Goal: Task Accomplishment & Management: Complete application form

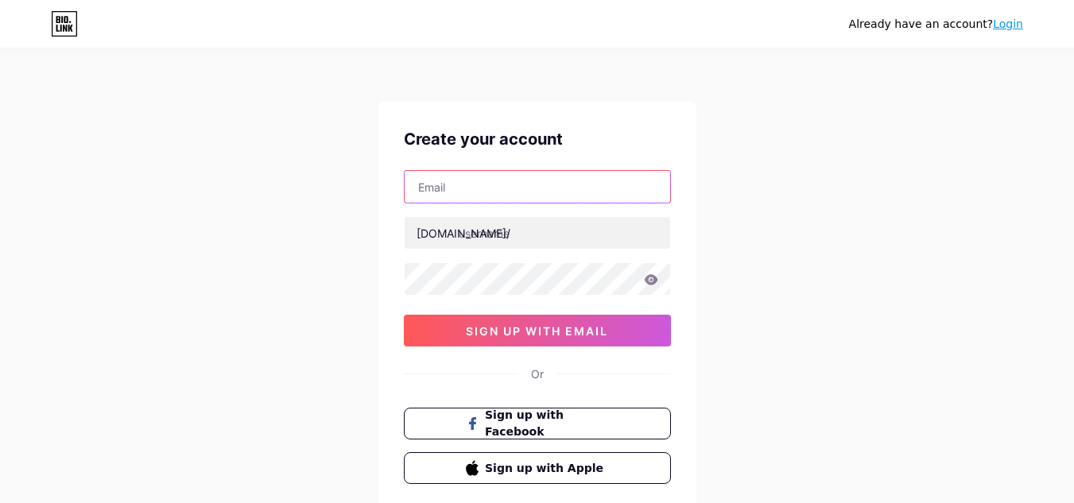
click at [463, 196] on input "text" at bounding box center [536, 187] width 265 height 32
type input "[EMAIL_ADDRESS][DOMAIN_NAME]"
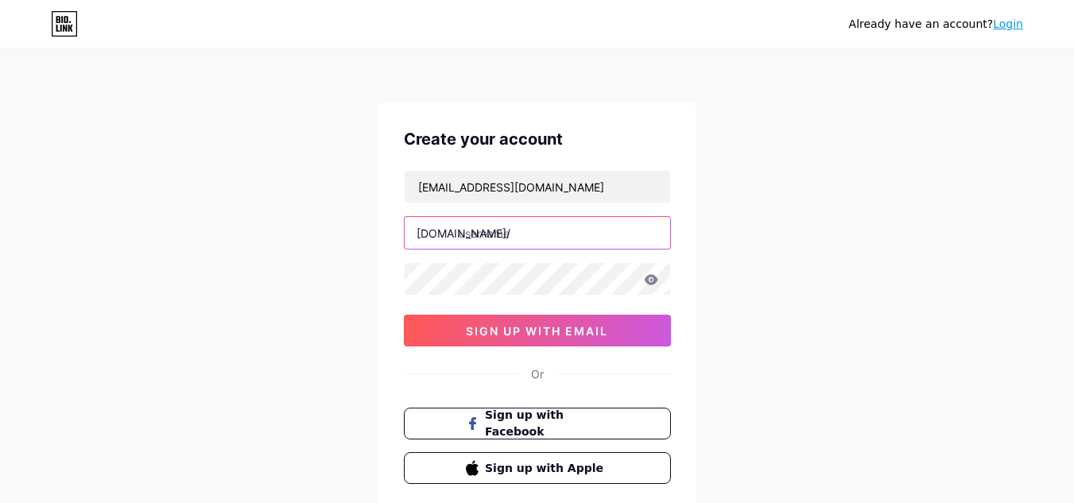
click at [514, 226] on input "text" at bounding box center [536, 233] width 265 height 32
type input "collegewollege"
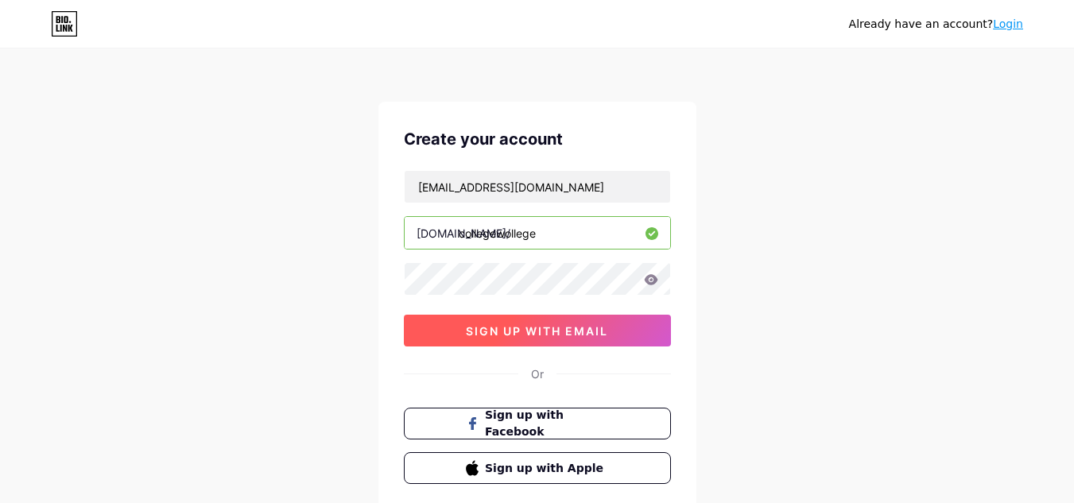
click at [536, 337] on span "sign up with email" at bounding box center [537, 331] width 142 height 14
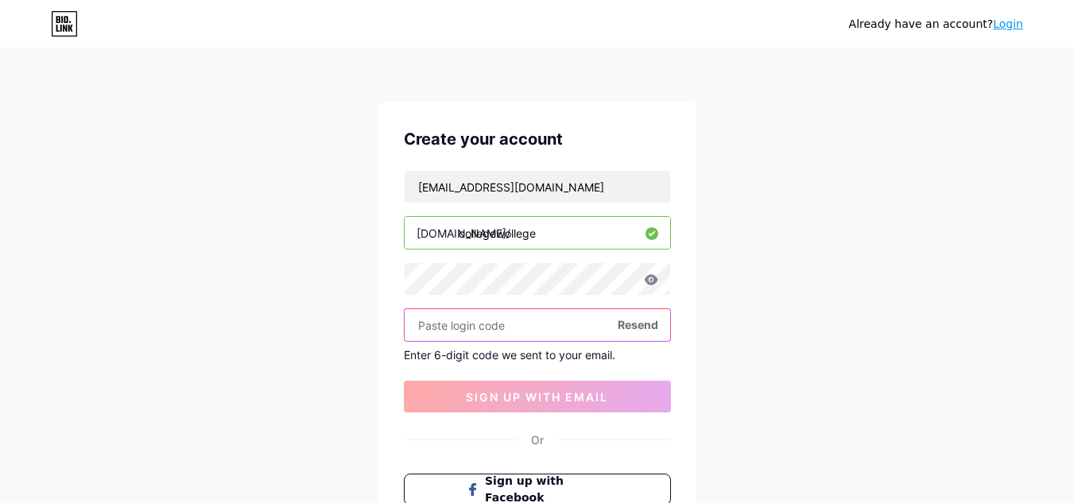
paste input "590539"
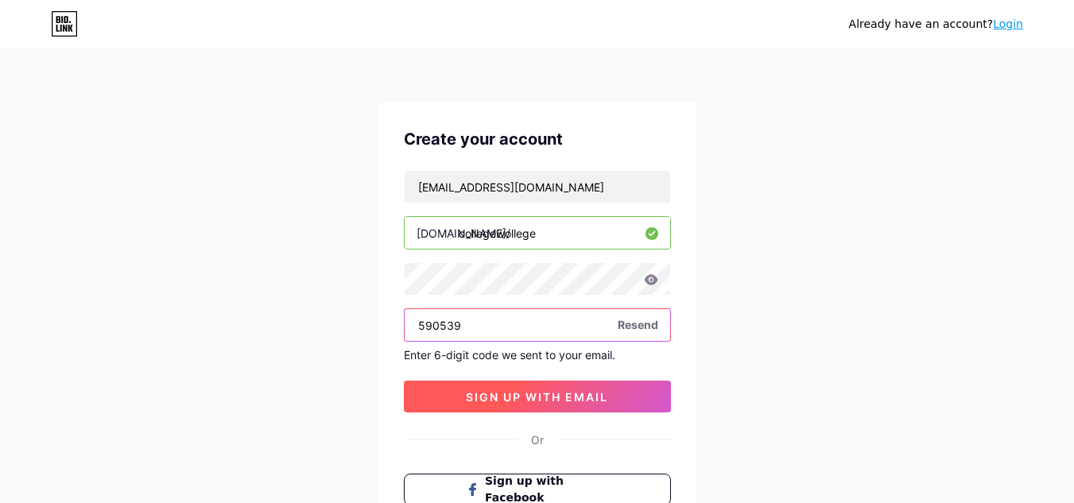
type input "590539"
click at [577, 396] on span "sign up with email" at bounding box center [537, 397] width 142 height 14
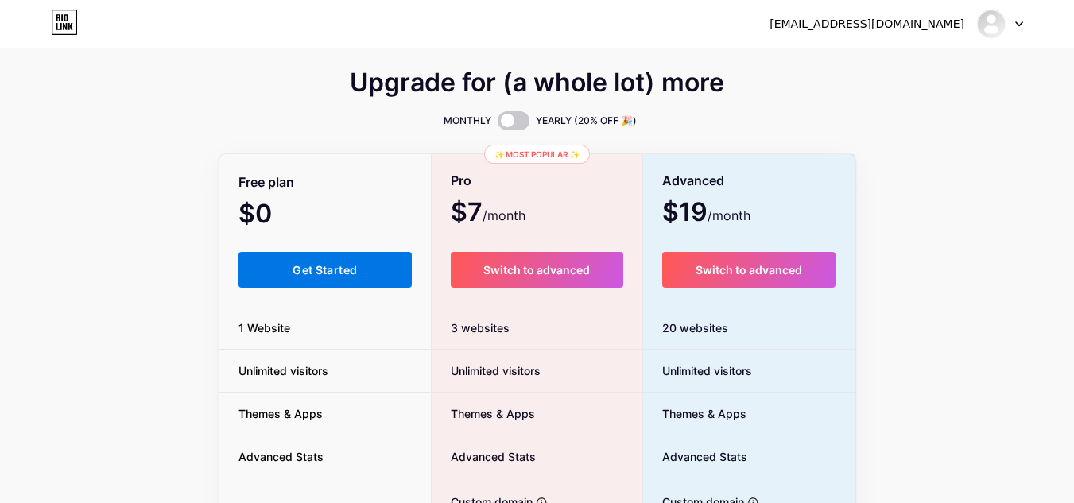
click at [320, 275] on span "Get Started" at bounding box center [324, 270] width 64 height 14
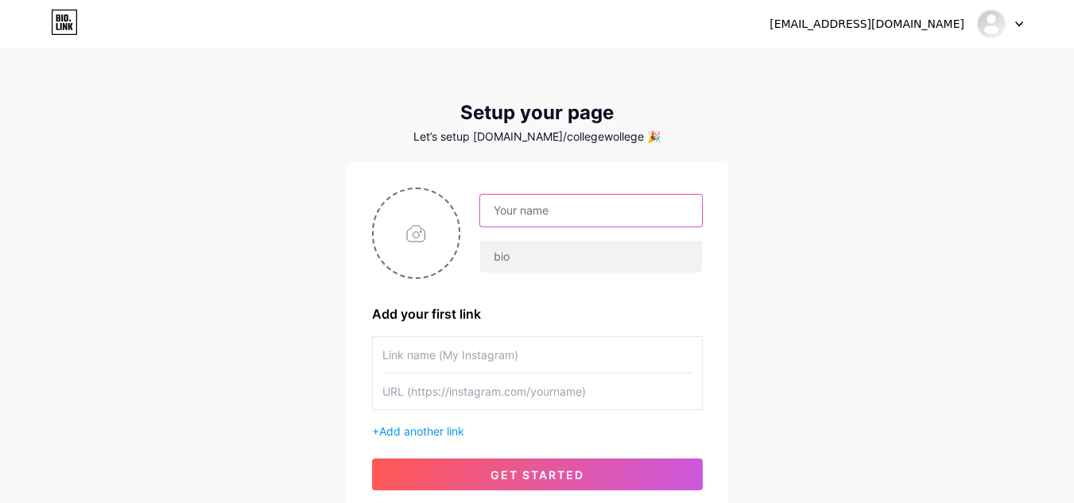
click at [530, 206] on input "text" at bounding box center [590, 211] width 221 height 32
type input "[EMAIL_ADDRESS][DOMAIN_NAME]"
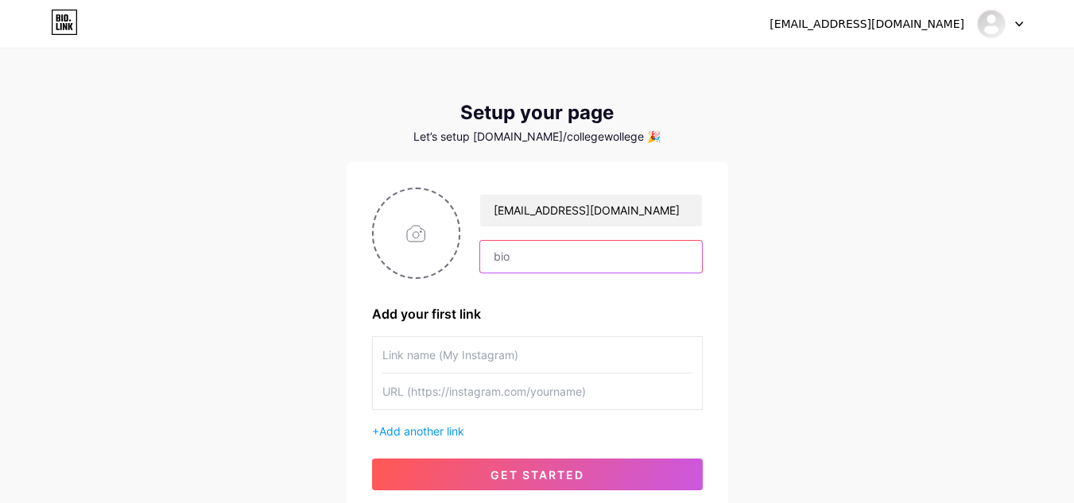
click at [542, 257] on input "text" at bounding box center [590, 257] width 221 height 32
paste input "CollegeWollege has grown into one of the top college search engine in [GEOGRAPH…"
type input "CollegeWollege has grown into one of the top college search engine in [GEOGRAPH…"
click at [526, 365] on input "text" at bounding box center [537, 355] width 310 height 36
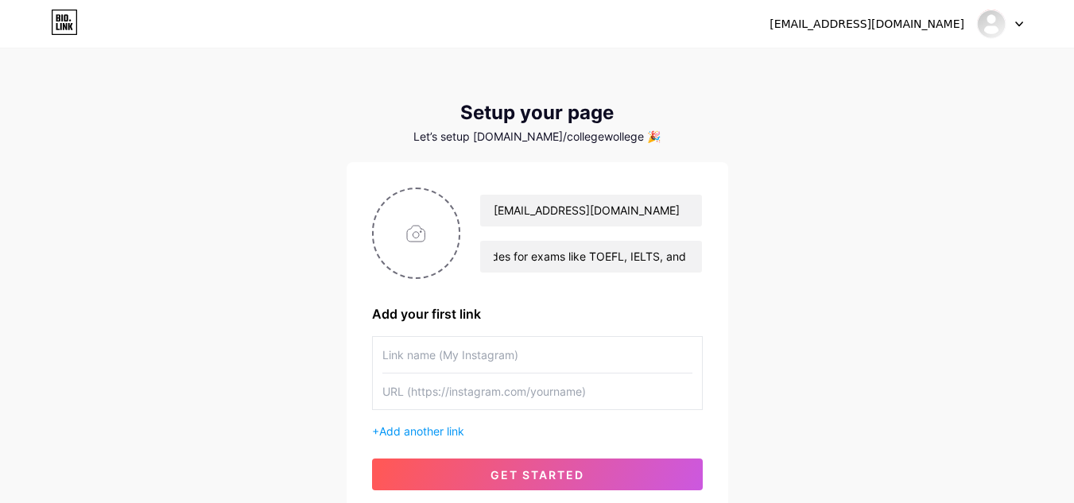
scroll to position [0, 0]
click at [457, 398] on input "text" at bounding box center [537, 391] width 310 height 36
paste input "[URL][DOMAIN_NAME]"
type input "[URL][DOMAIN_NAME]"
click at [439, 353] on input "text" at bounding box center [537, 355] width 310 height 36
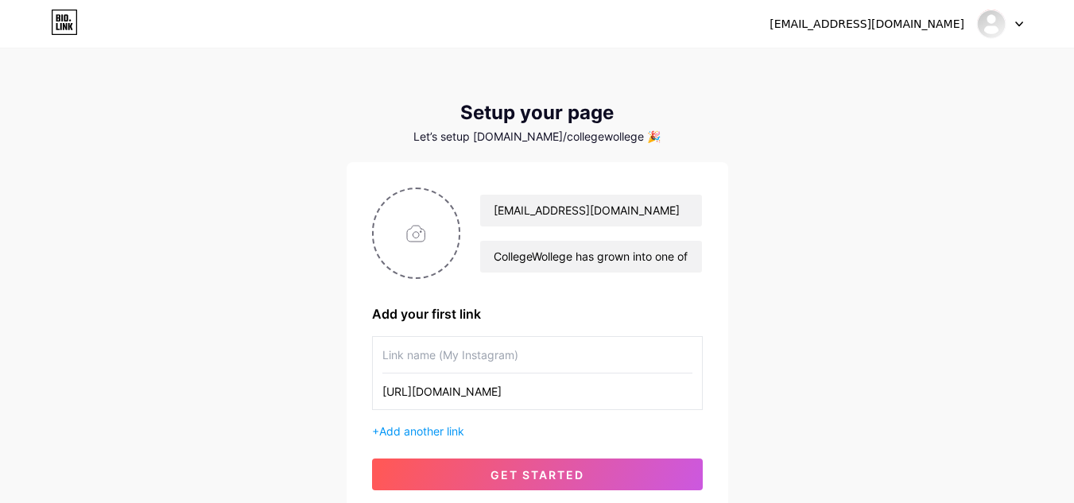
scroll to position [79, 0]
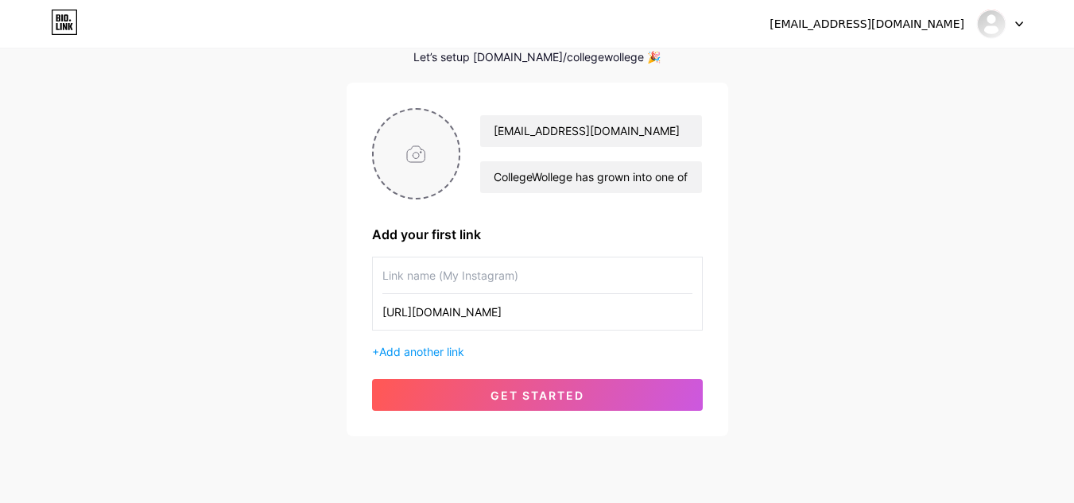
click at [419, 153] on input "file" at bounding box center [416, 154] width 86 height 88
type input "C:\fakepath\college_wollege_logo.jpg"
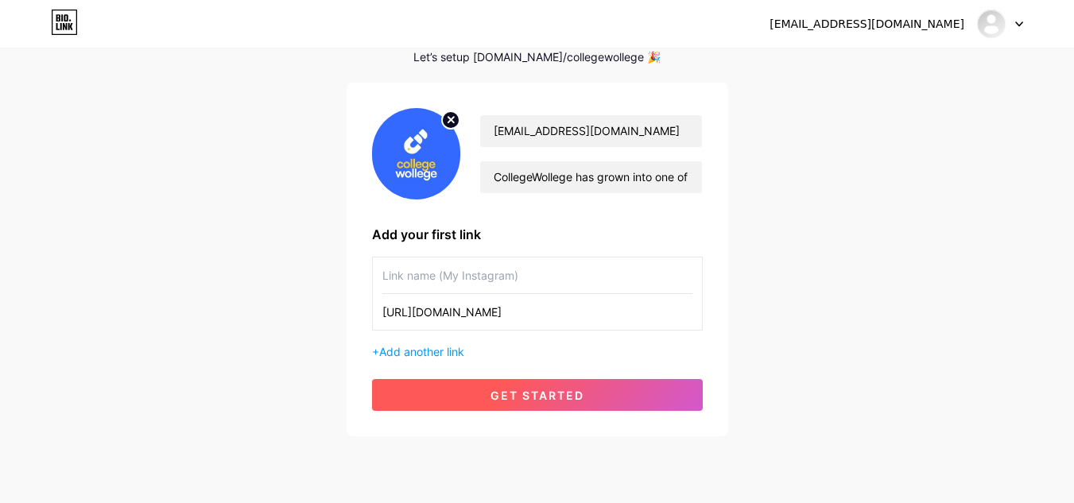
click at [555, 404] on button "get started" at bounding box center [537, 395] width 331 height 32
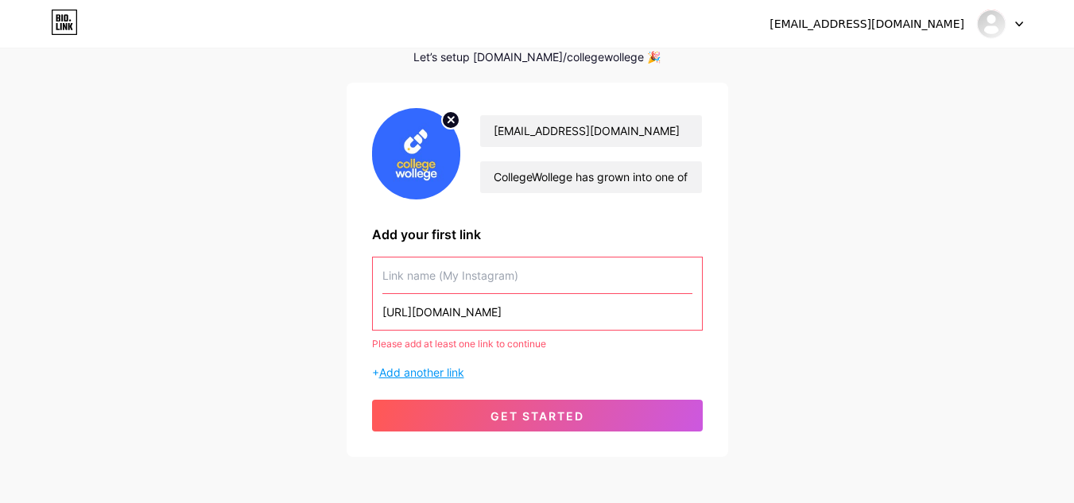
click at [448, 374] on span "Add another link" at bounding box center [421, 373] width 85 height 14
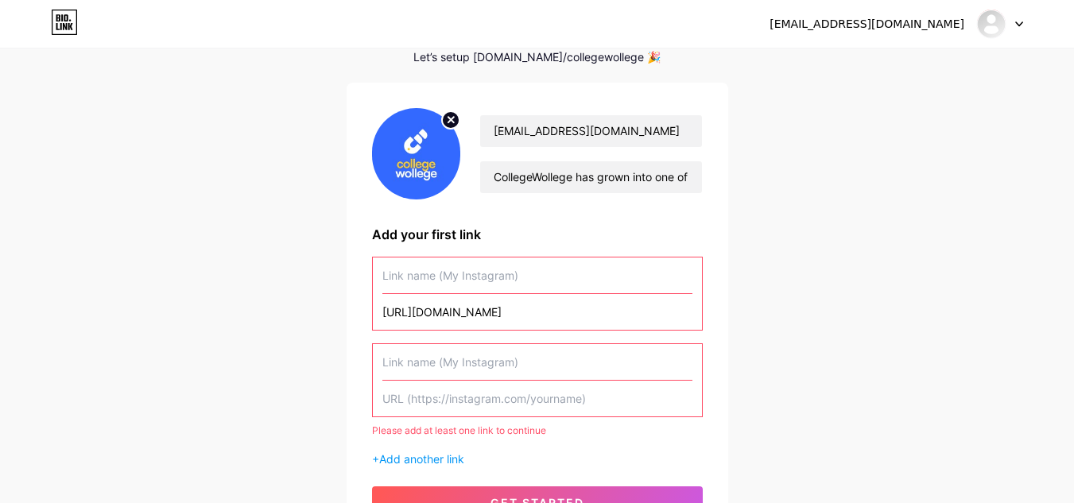
click at [447, 399] on input "text" at bounding box center [537, 399] width 310 height 36
click at [537, 315] on input "[URL][DOMAIN_NAME]" at bounding box center [537, 312] width 310 height 36
click at [493, 408] on input "text" at bounding box center [537, 399] width 310 height 36
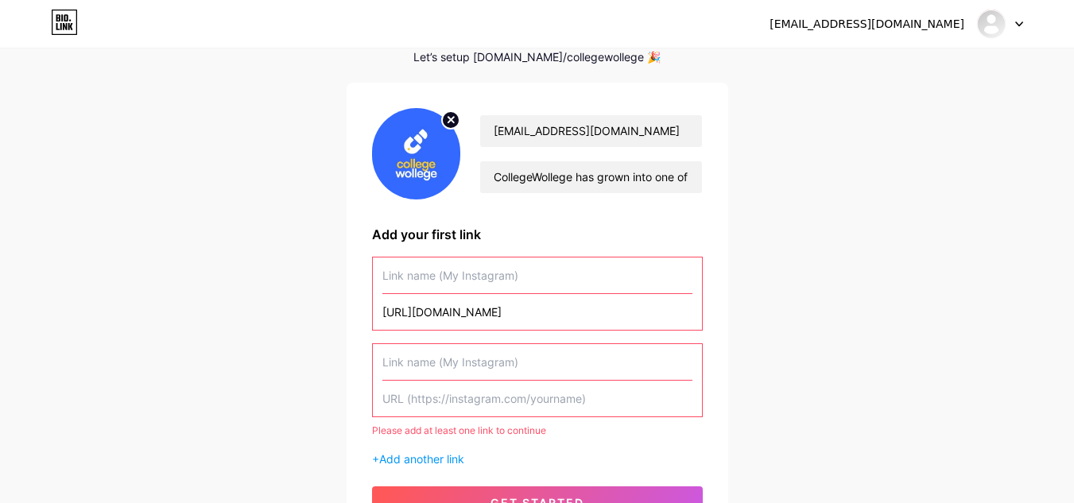
paste input "[URL][DOMAIN_NAME]"
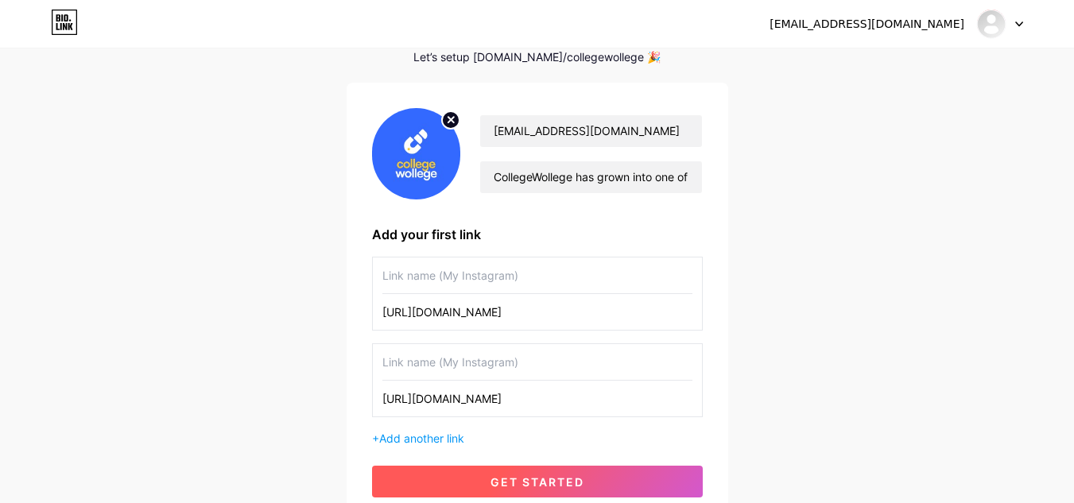
type input "[URL][DOMAIN_NAME]"
click at [569, 486] on span "get started" at bounding box center [537, 482] width 94 height 14
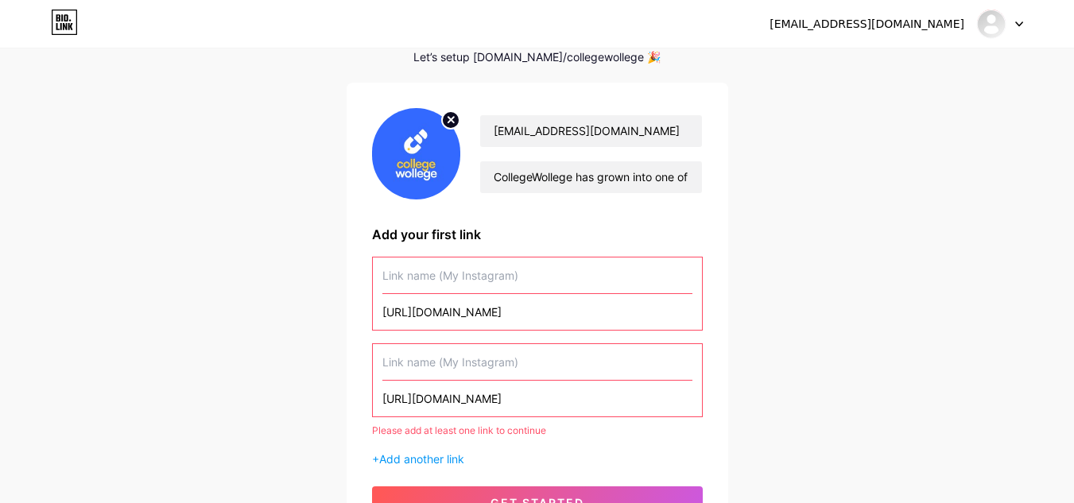
click at [439, 275] on input "text" at bounding box center [537, 275] width 310 height 36
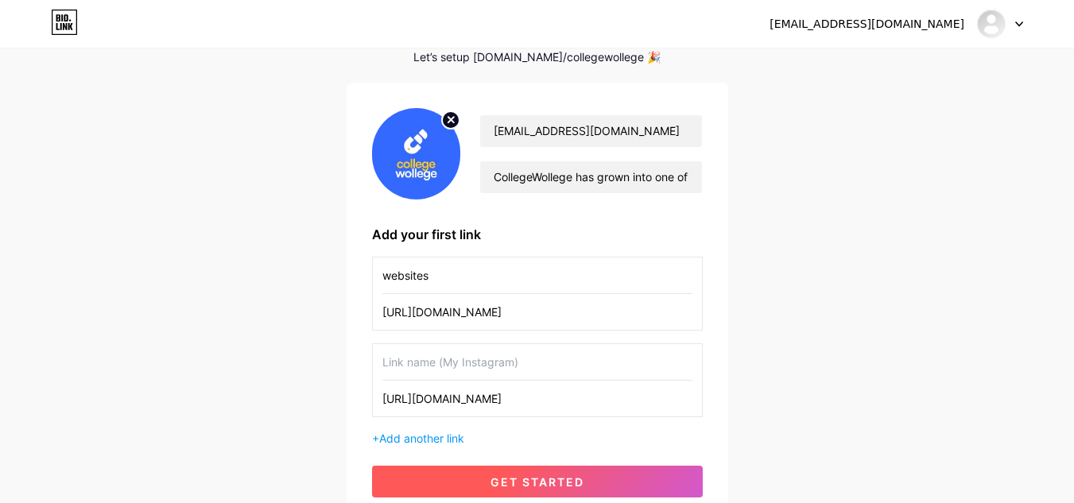
type input "websites"
click at [529, 474] on button "get started" at bounding box center [537, 482] width 331 height 32
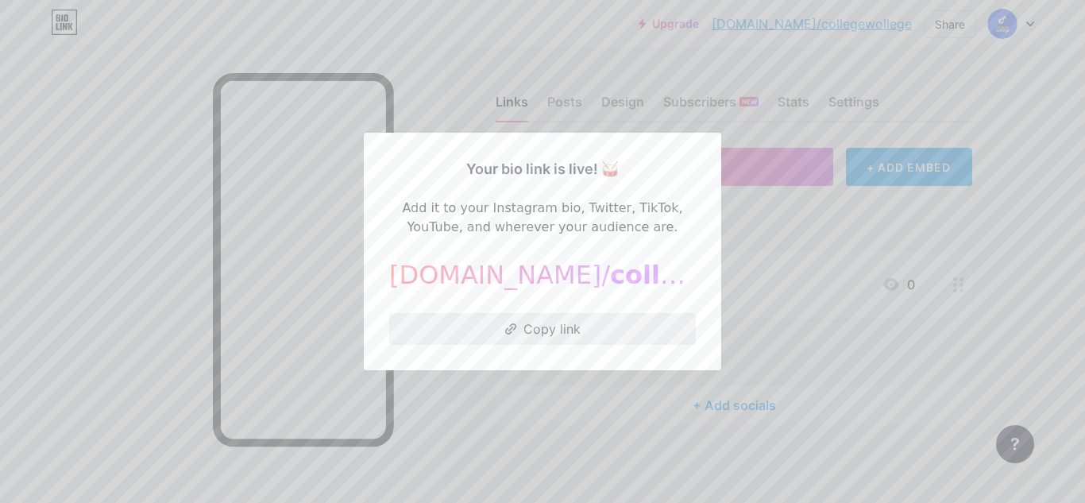
click at [579, 331] on button "Copy link" at bounding box center [542, 329] width 307 height 32
click at [609, 391] on div at bounding box center [542, 251] width 1085 height 503
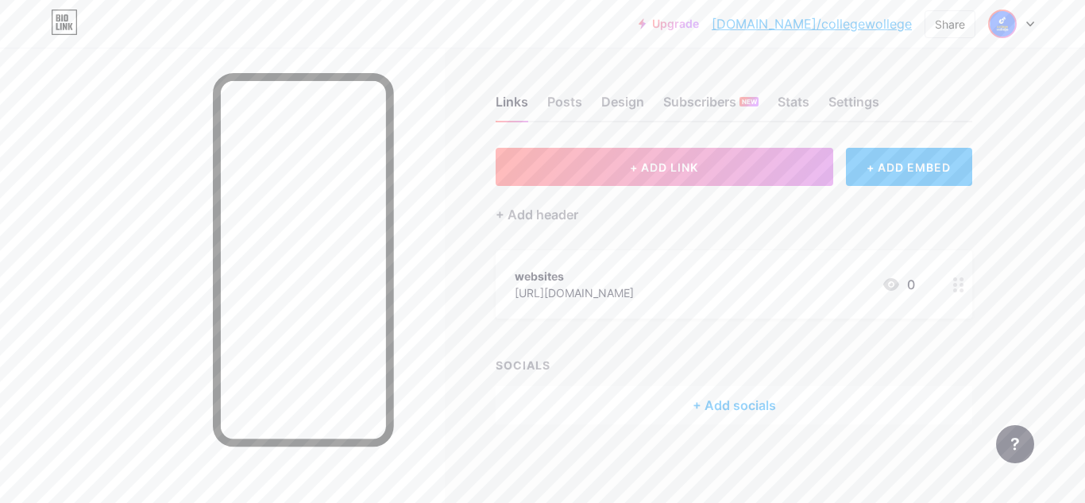
click at [1008, 22] on img at bounding box center [1002, 23] width 25 height 25
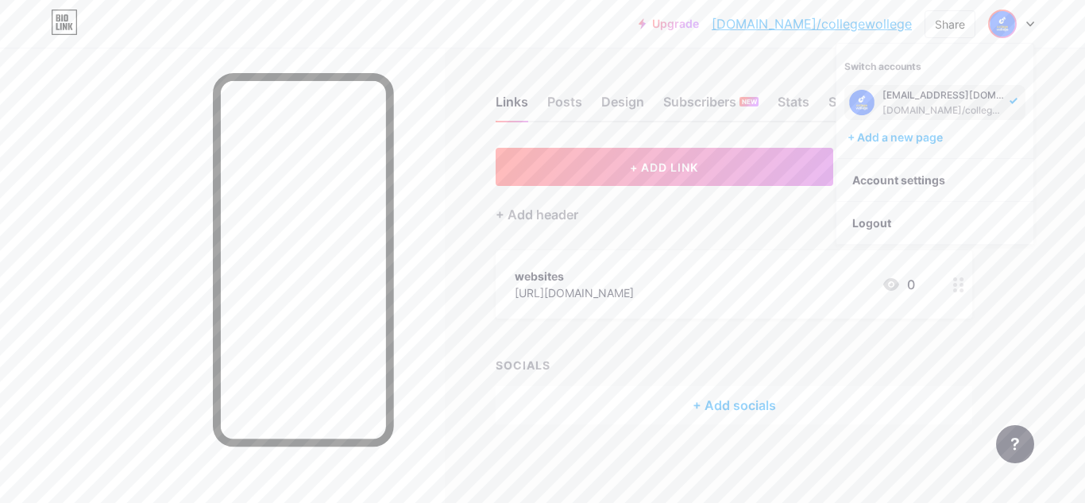
click at [862, 106] on img at bounding box center [861, 102] width 25 height 25
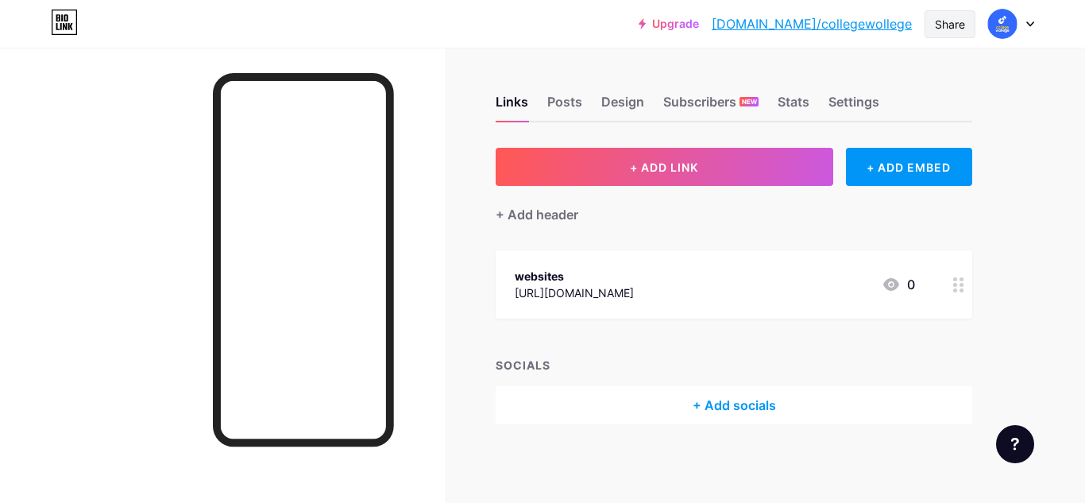
click at [941, 29] on div "Share" at bounding box center [950, 24] width 30 height 17
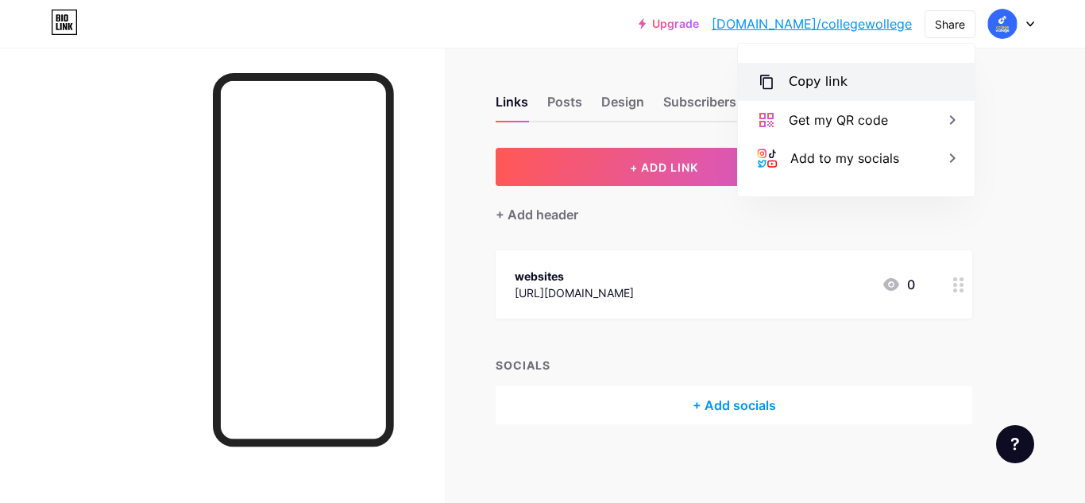
click at [835, 75] on div "Copy link" at bounding box center [818, 81] width 59 height 19
